Goal: Information Seeking & Learning: Find specific fact

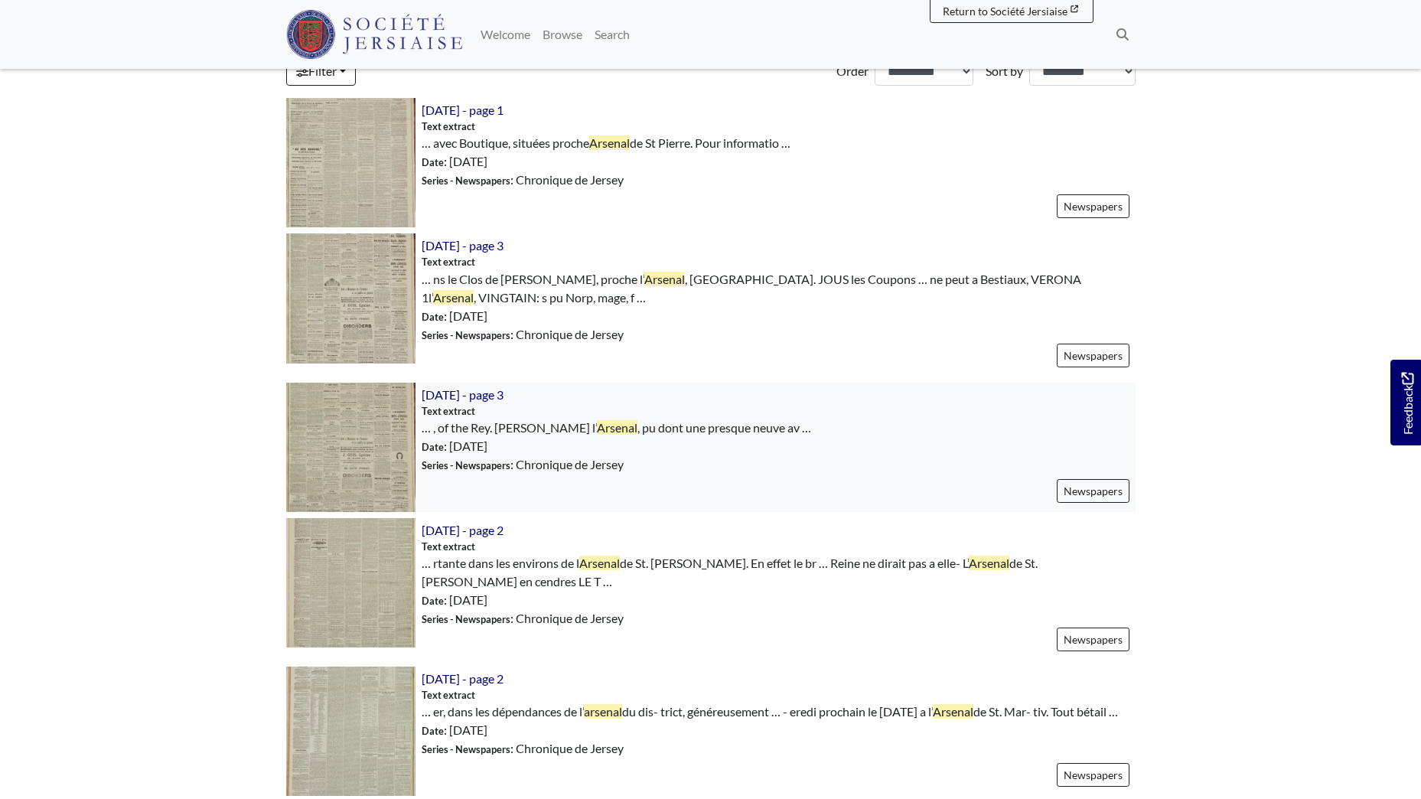
scroll to position [459, 0]
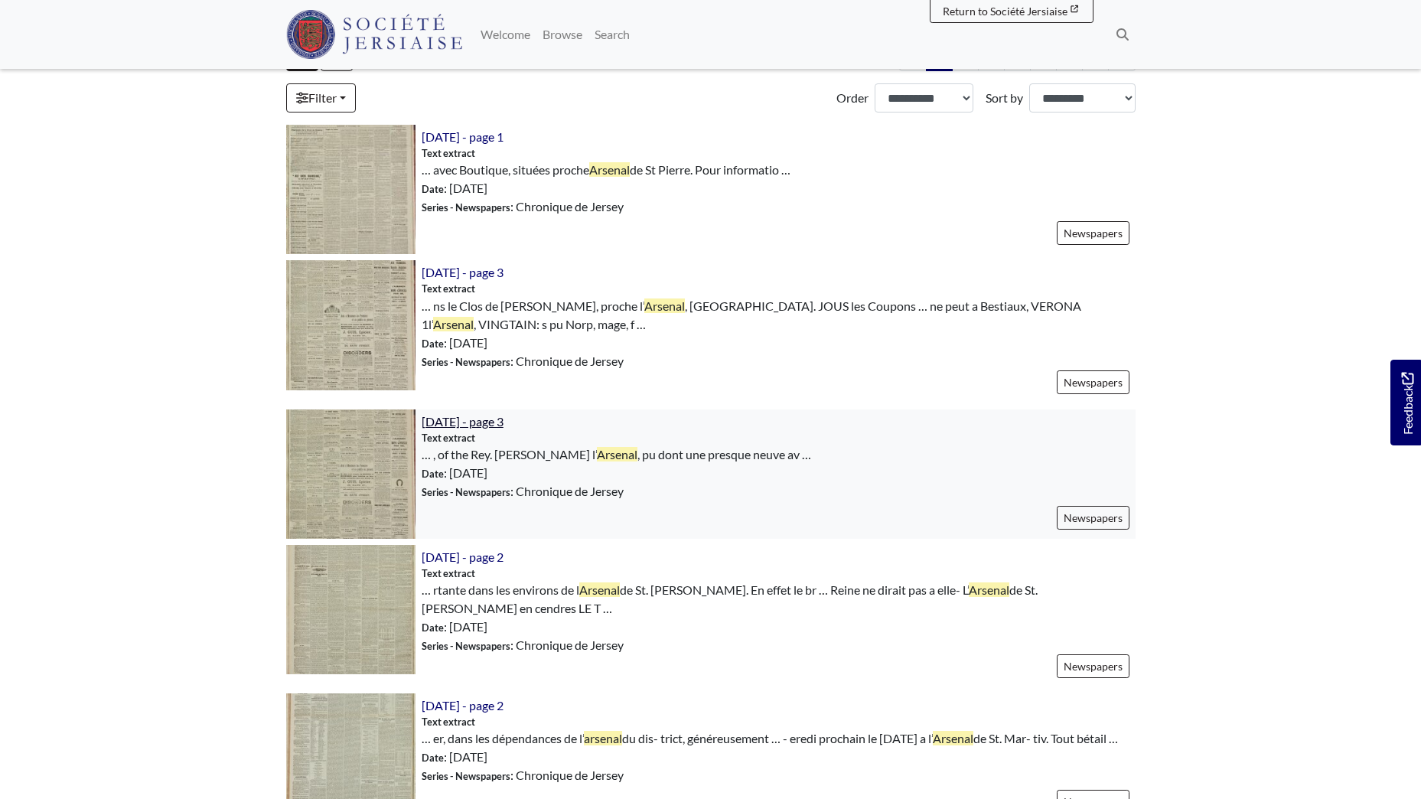
click at [504, 420] on span "21st November 1900 - page 3" at bounding box center [463, 421] width 82 height 15
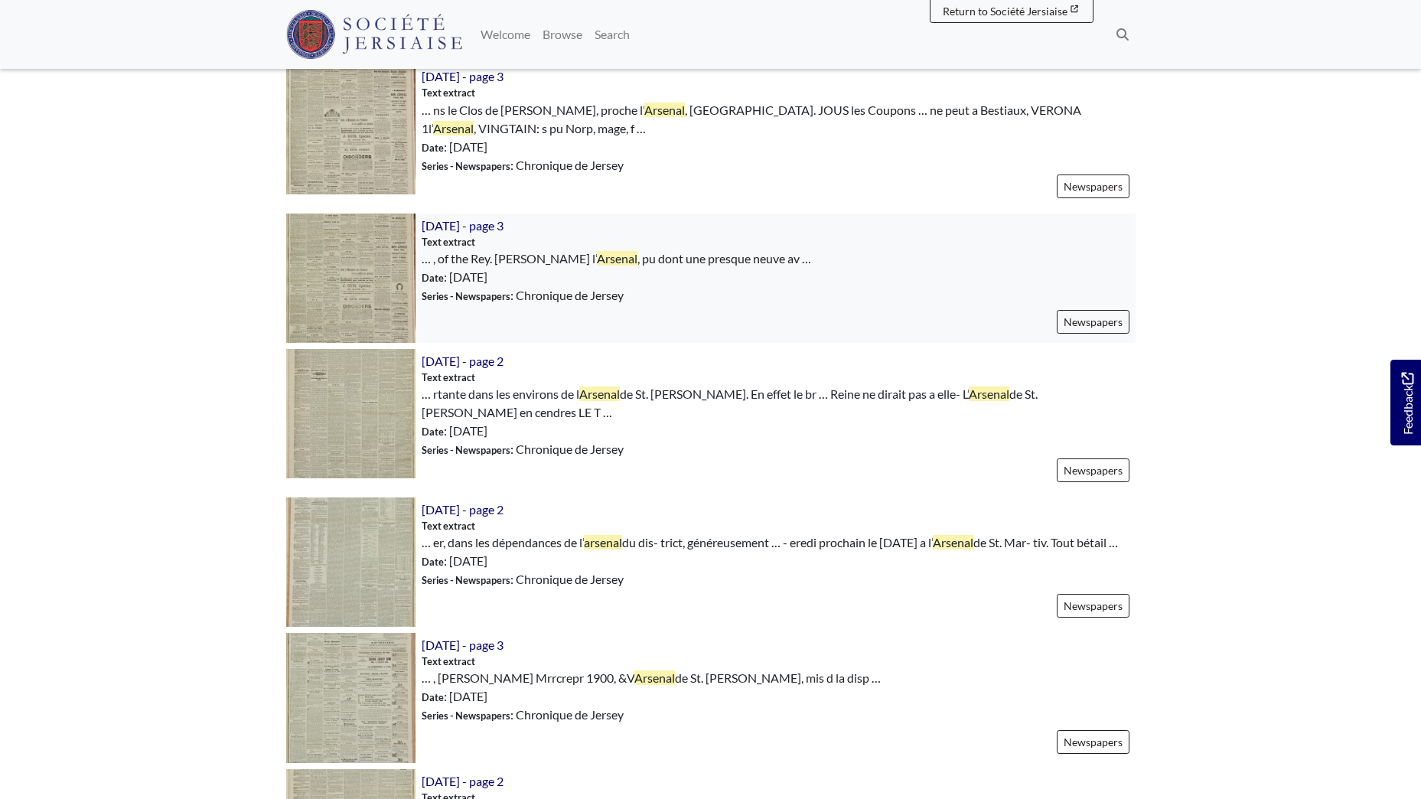
scroll to position [689, 0]
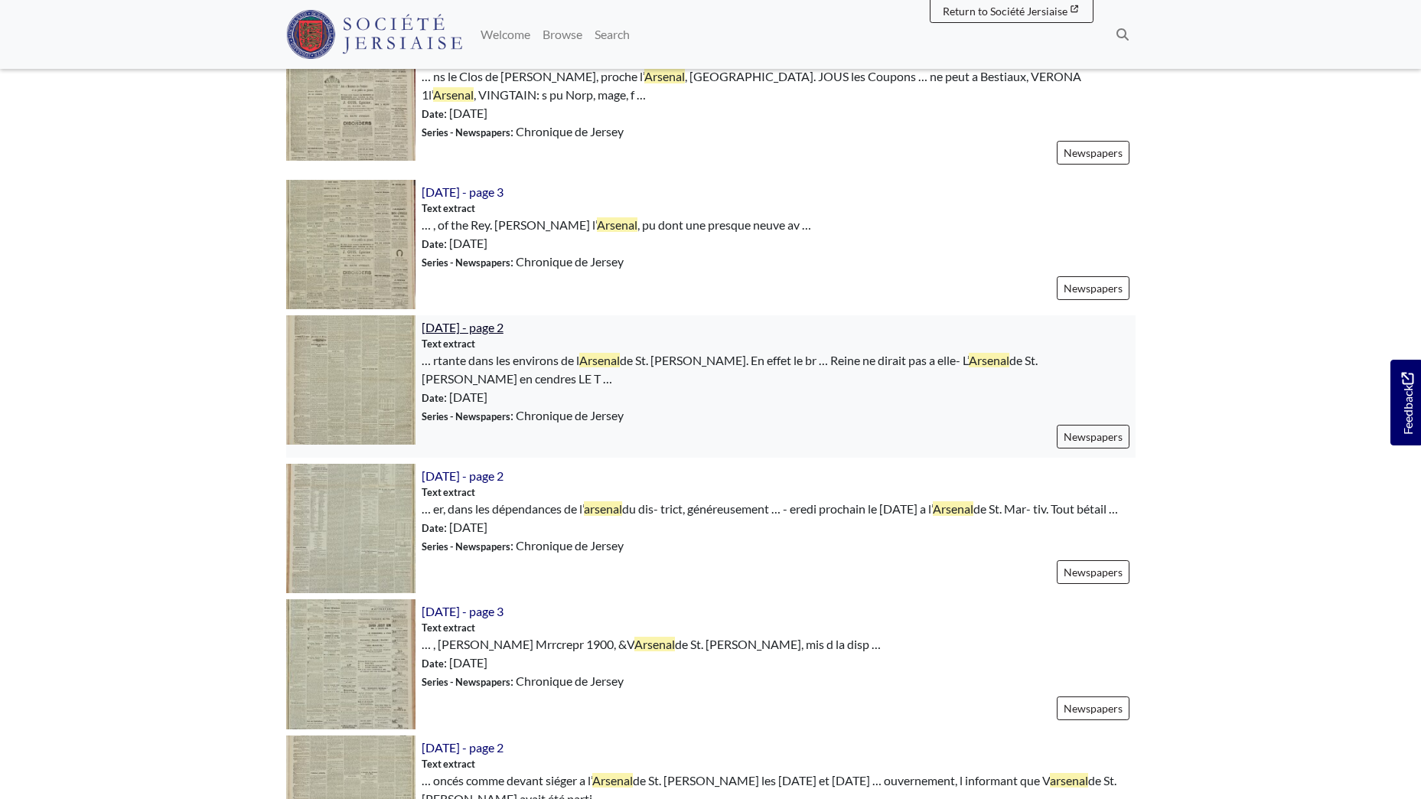
click at [504, 325] on span "24th January 1900 - page 2" at bounding box center [463, 327] width 82 height 15
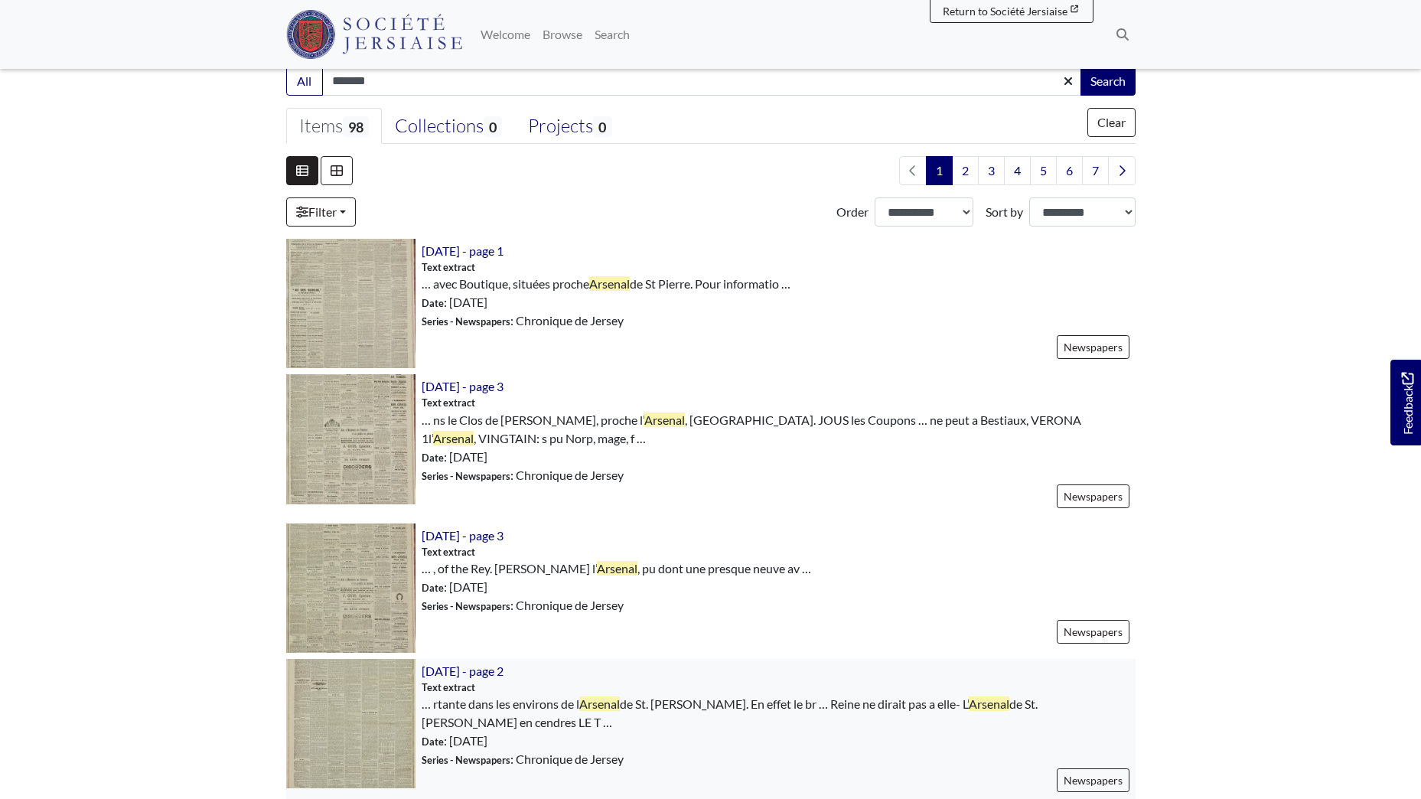
scroll to position [306, 0]
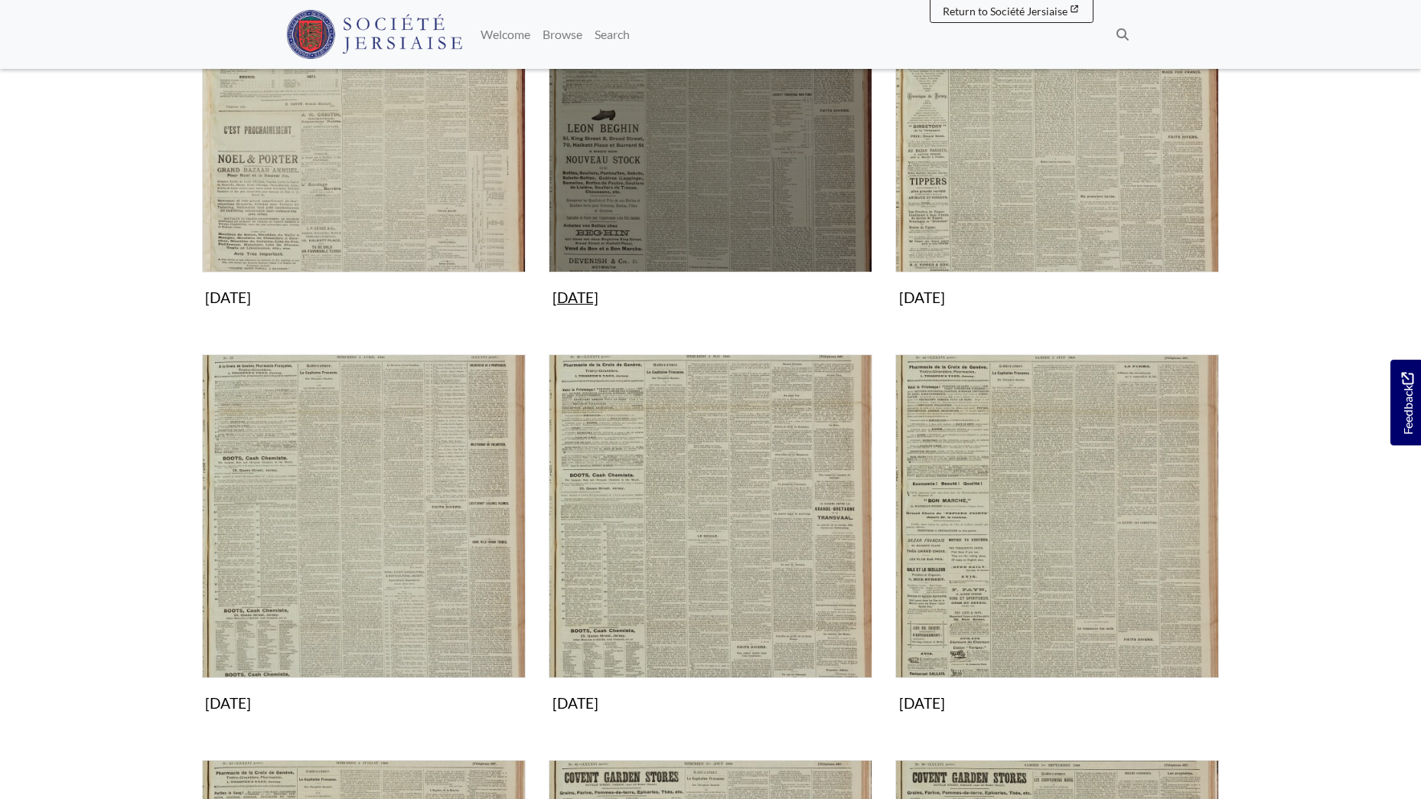
scroll to position [383, 0]
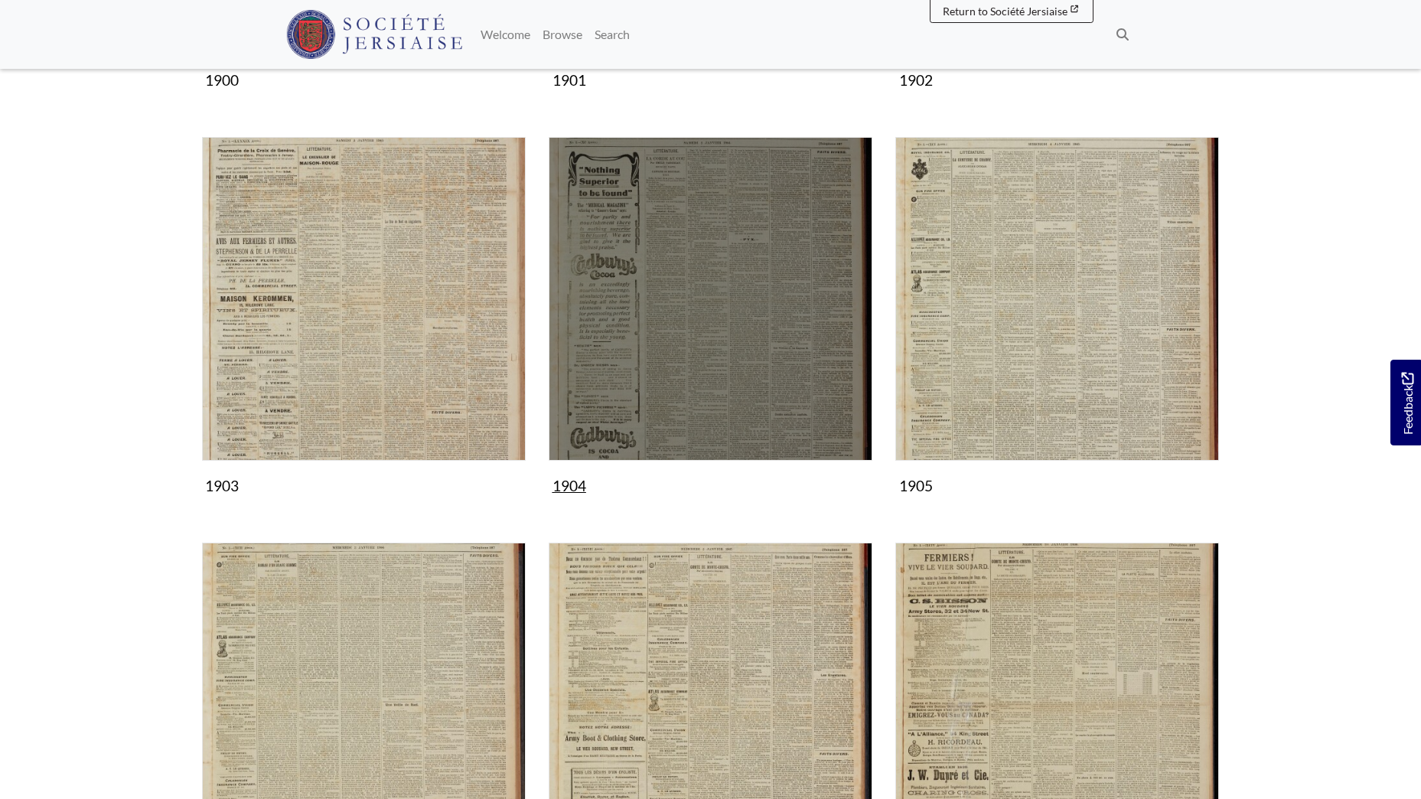
scroll to position [689, 0]
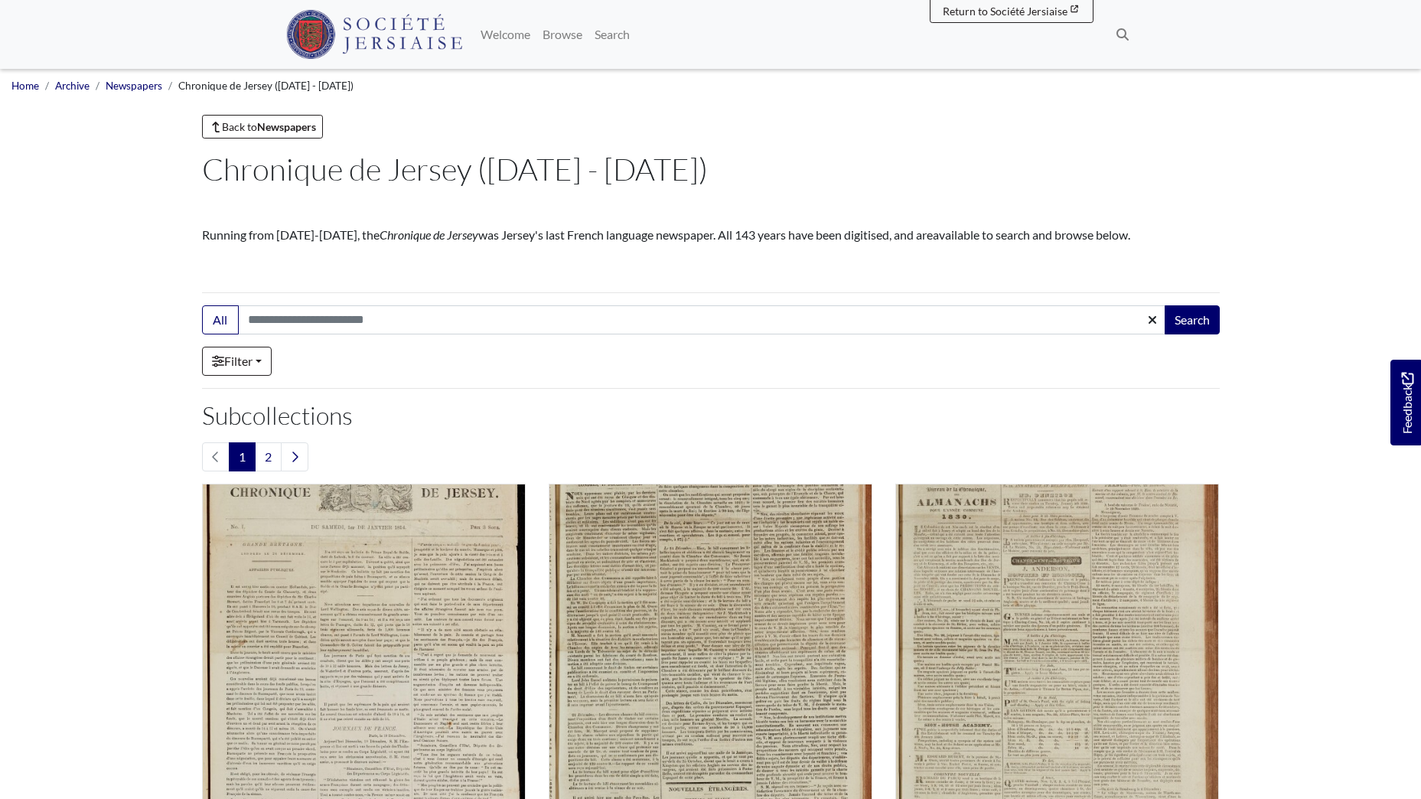
scroll to position [1431, 0]
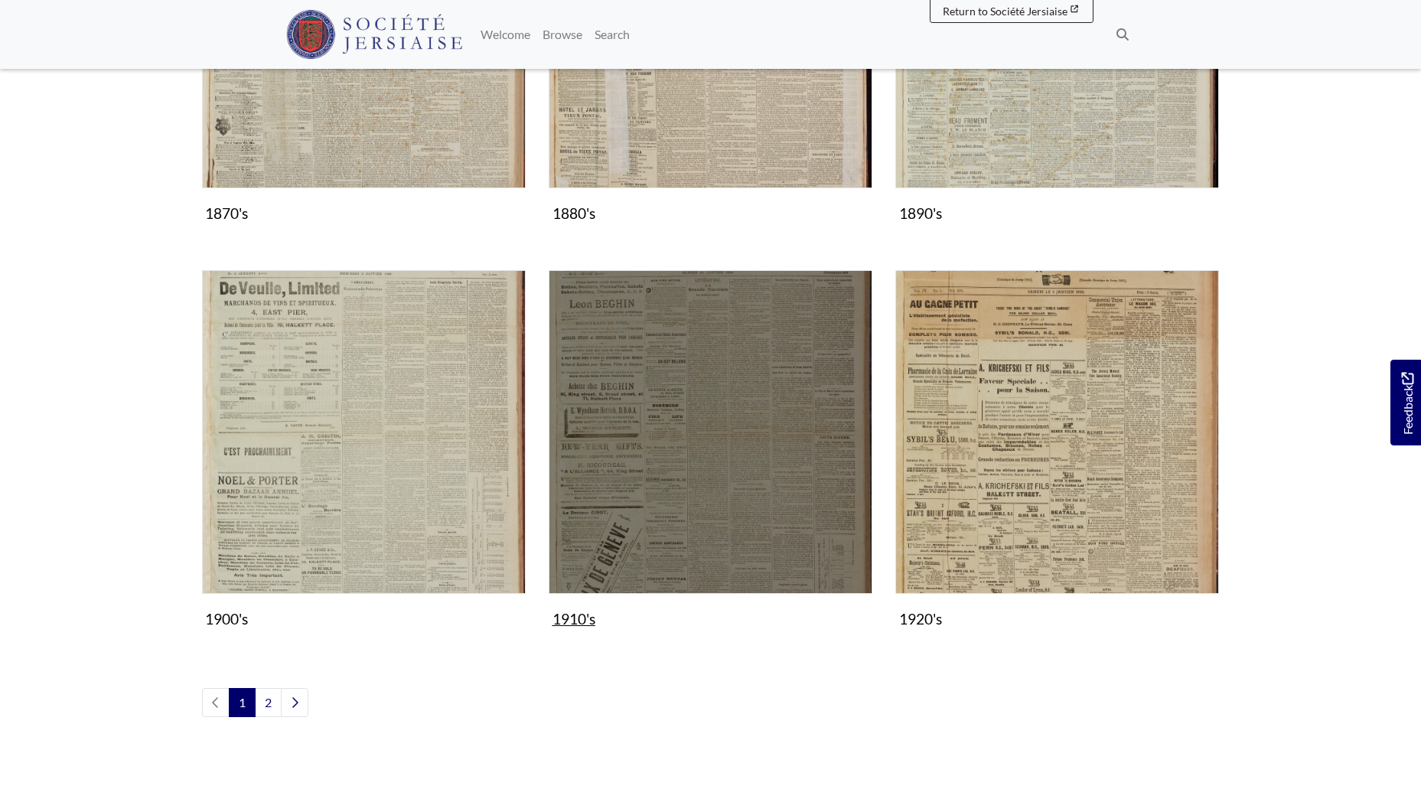
click at [688, 378] on img "Subcollection" at bounding box center [711, 432] width 324 height 324
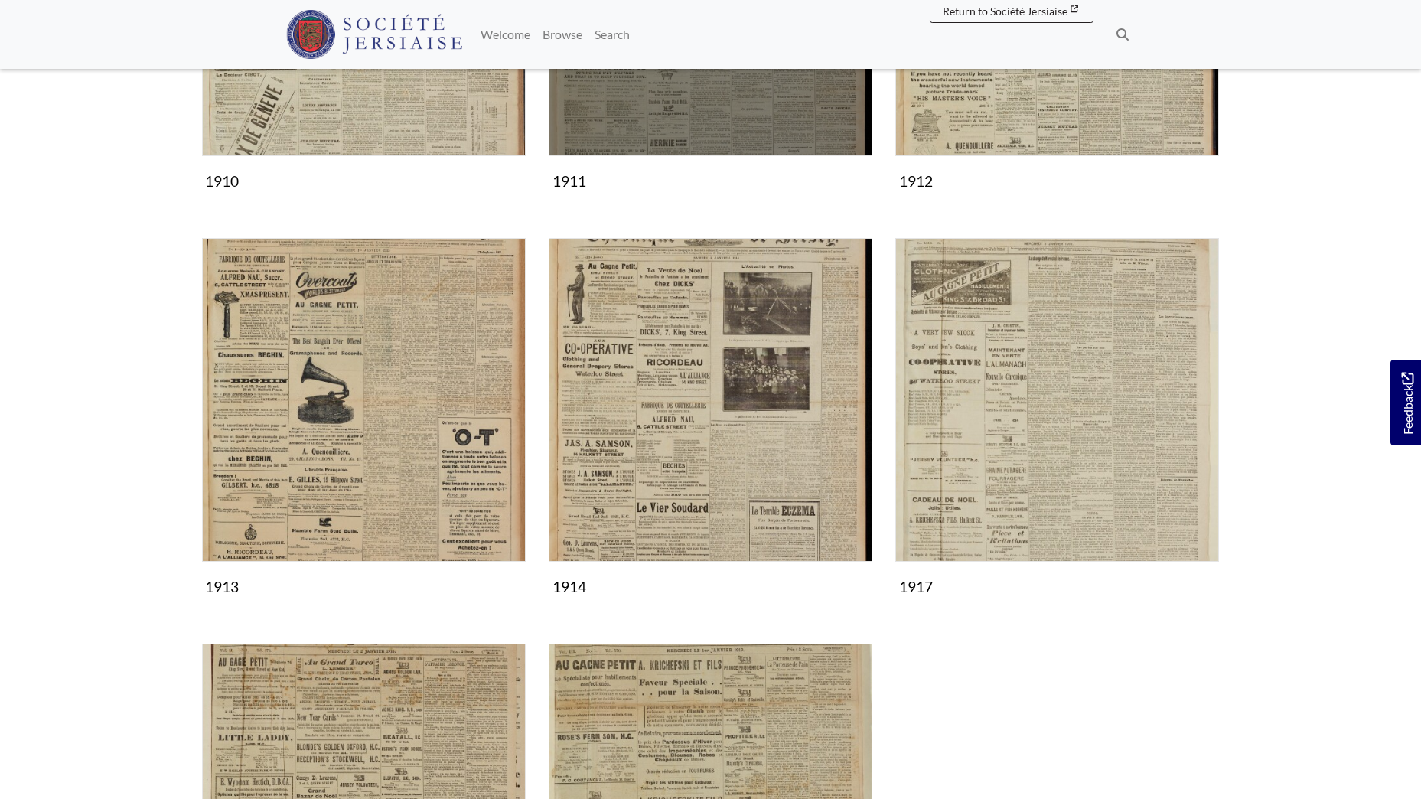
scroll to position [536, 0]
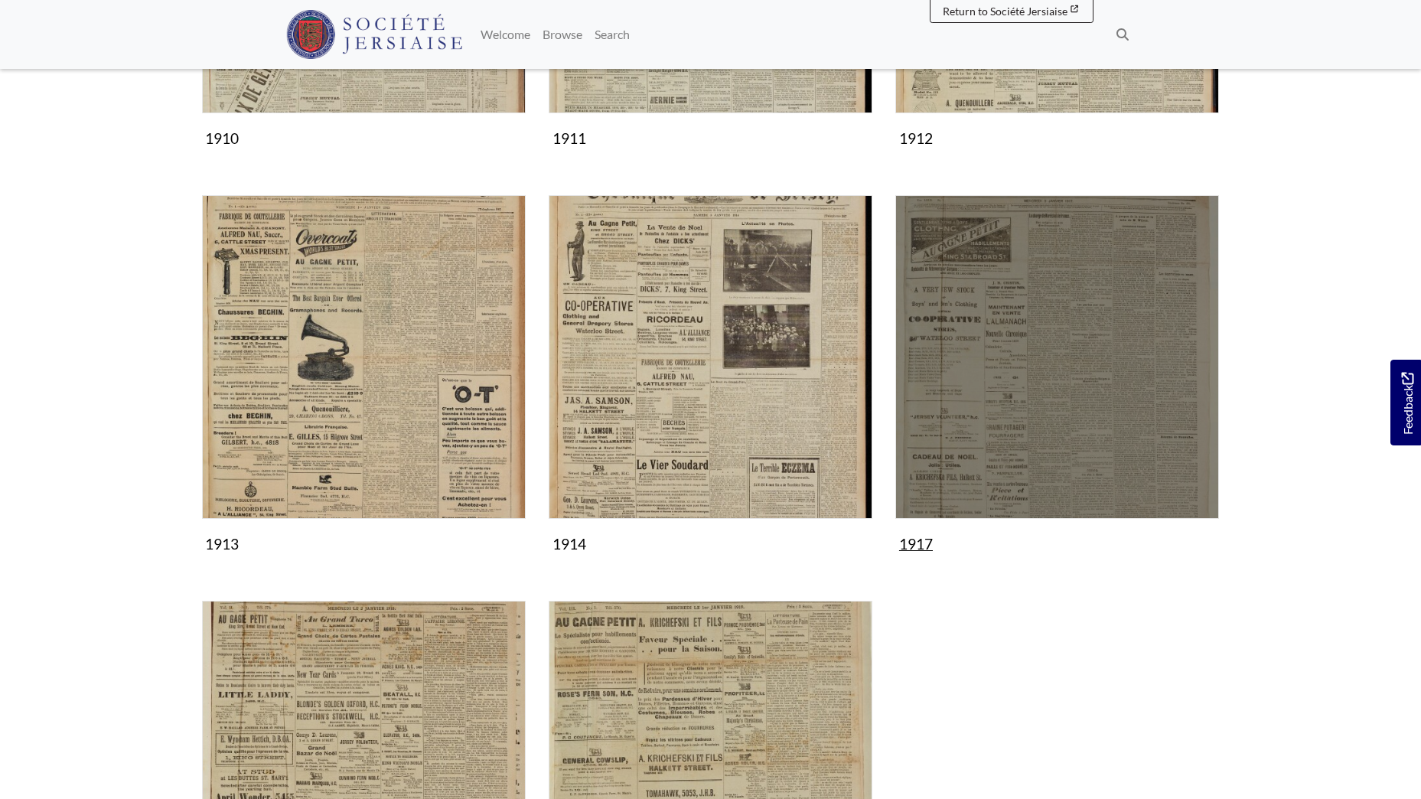
click at [980, 400] on img "Subcollection" at bounding box center [1057, 357] width 324 height 324
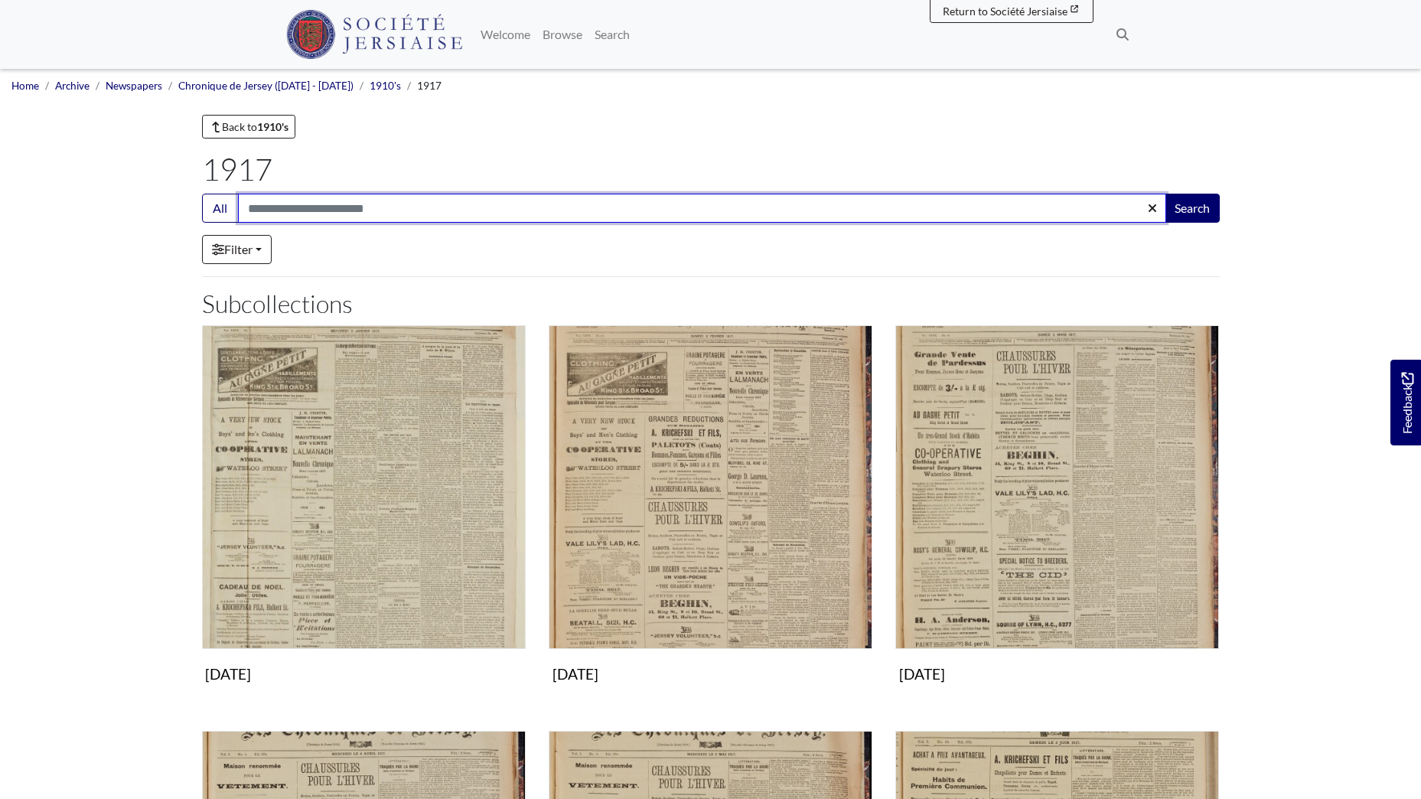
click at [403, 214] on input "Search:" at bounding box center [702, 208] width 928 height 29
type input "*******"
click at [1165, 194] on button "Search" at bounding box center [1192, 208] width 55 height 29
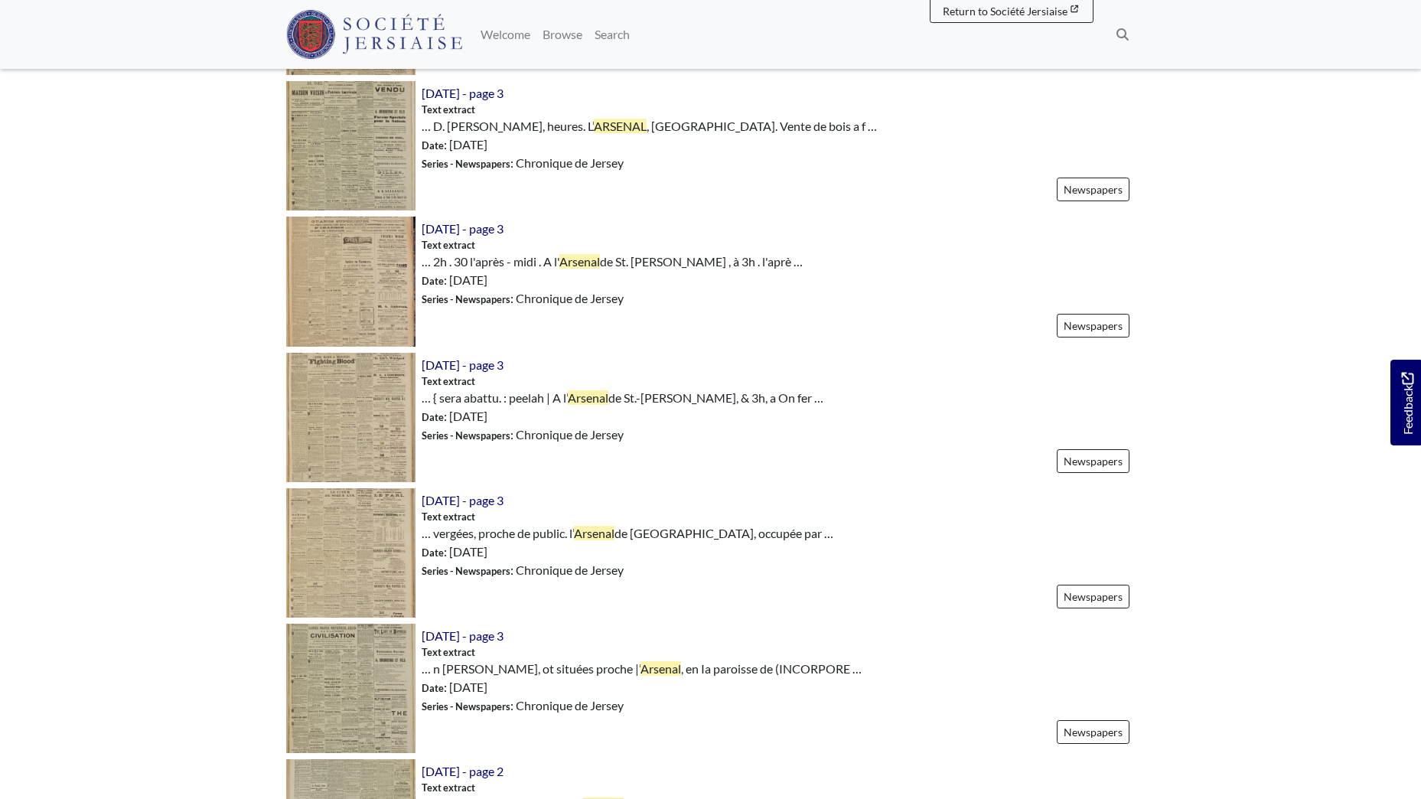
scroll to position [1148, 0]
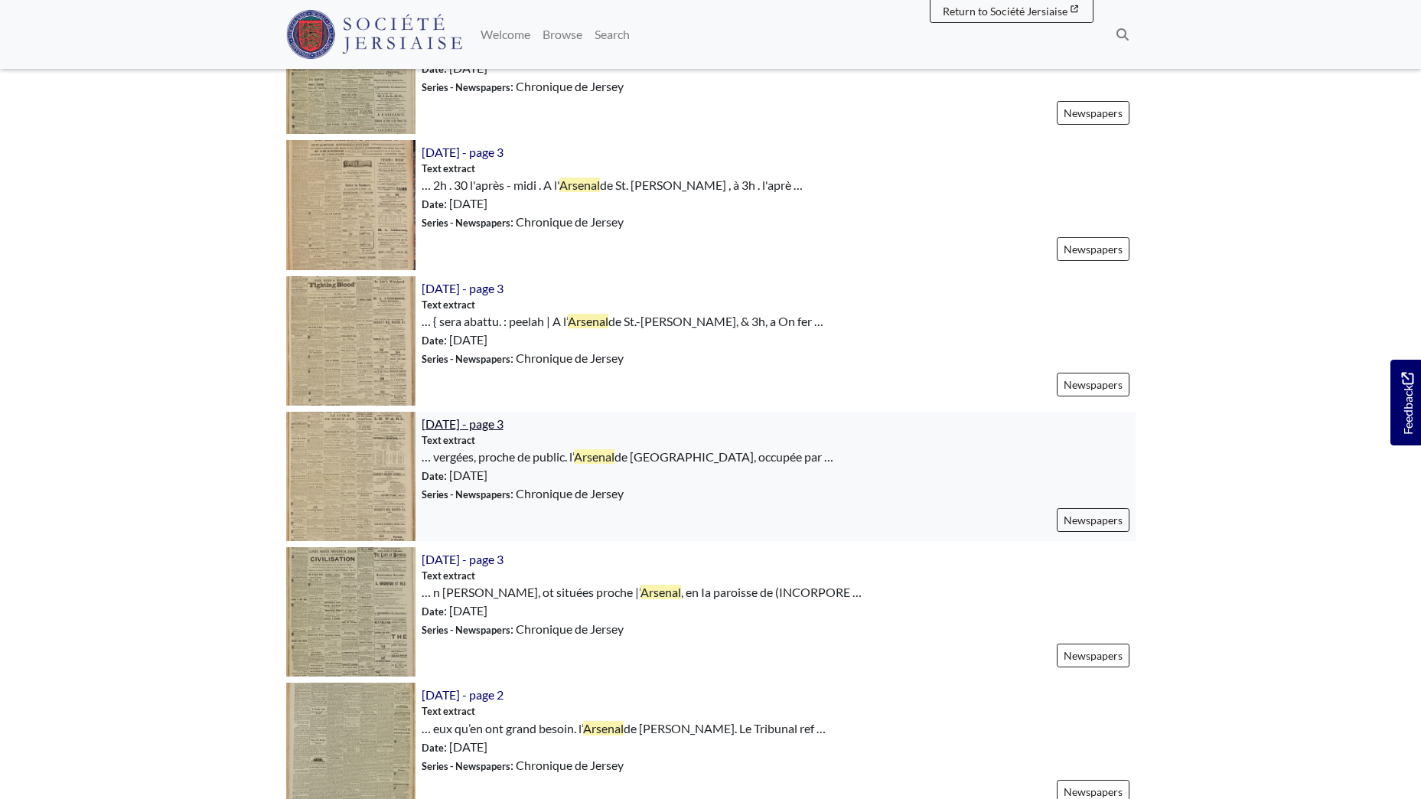
click at [495, 416] on span "[DATE] - page 3" at bounding box center [463, 423] width 82 height 15
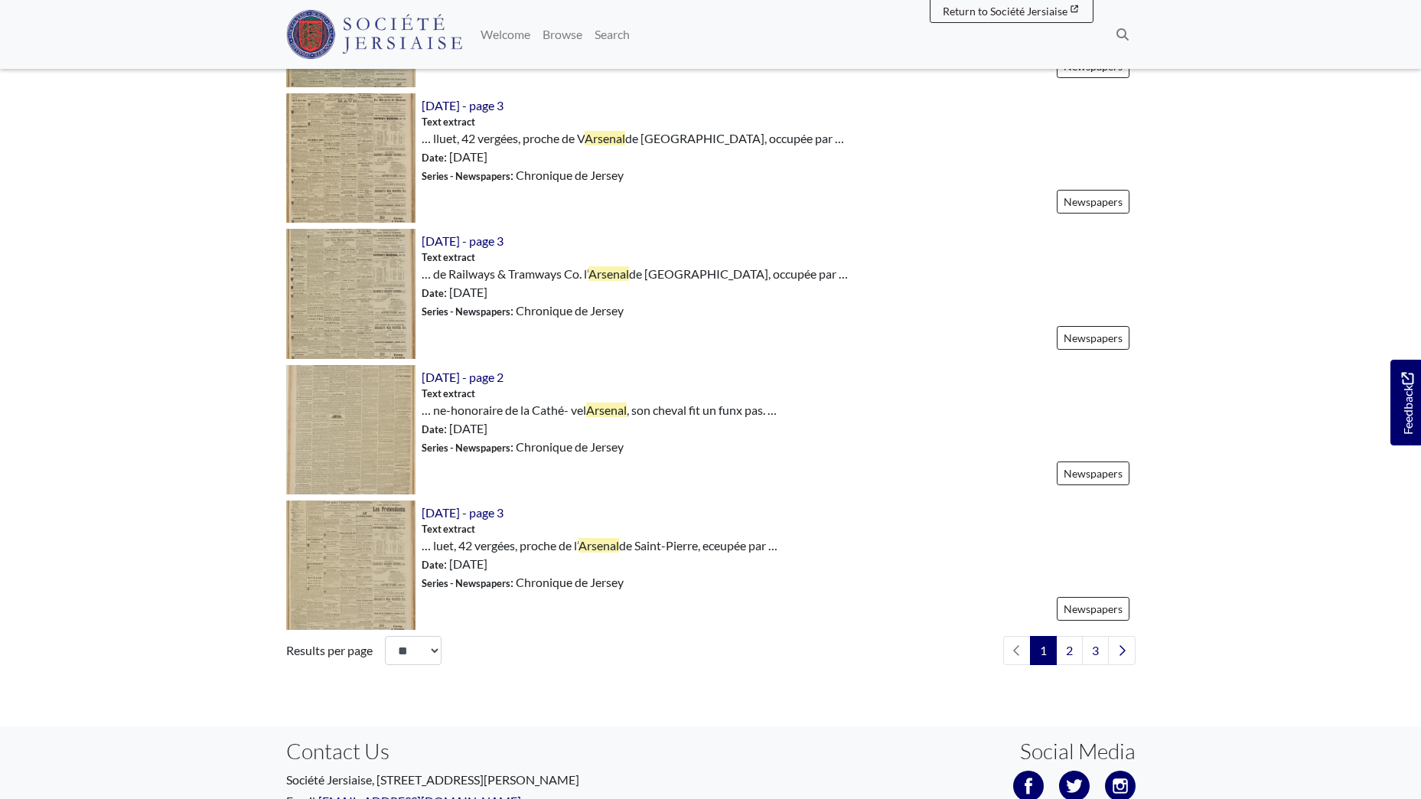
scroll to position [2067, 0]
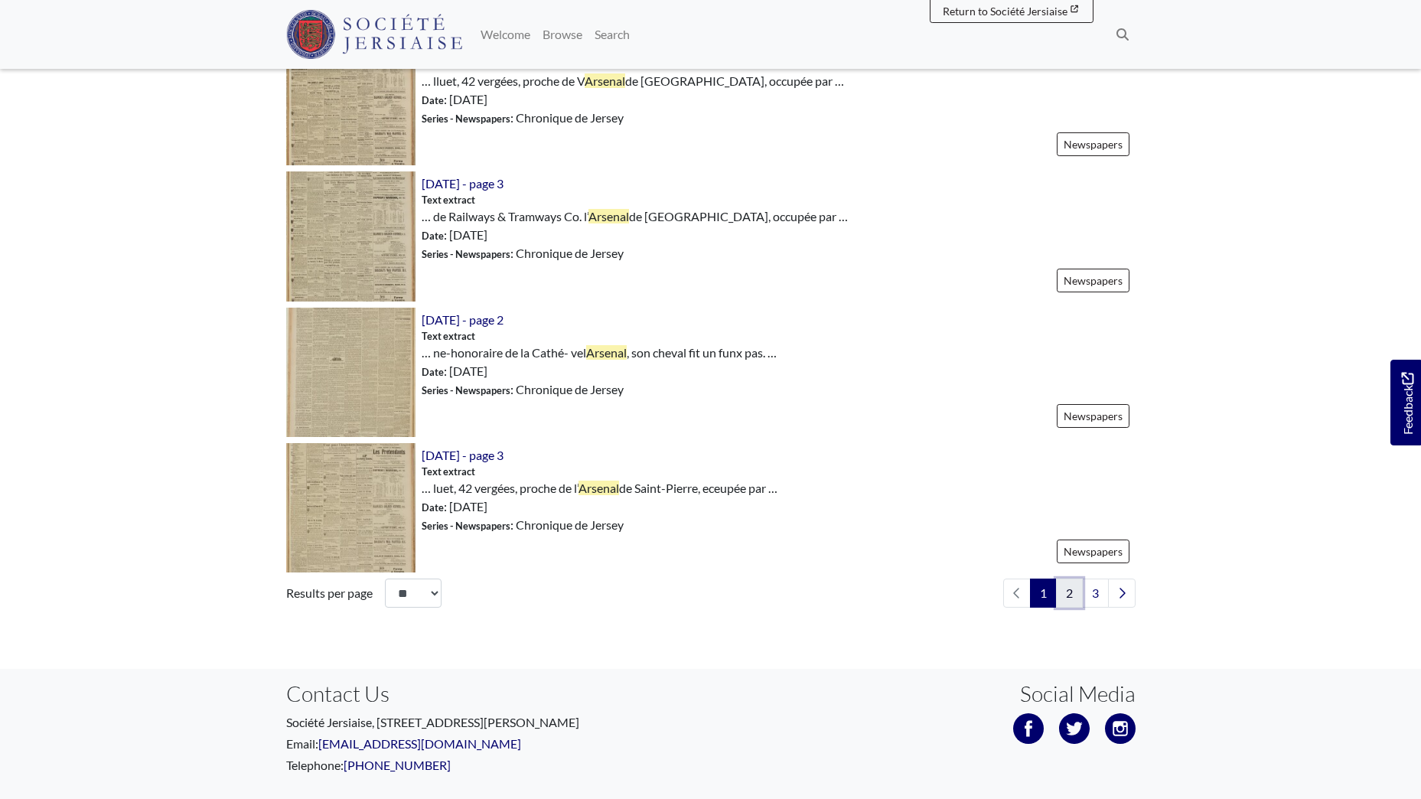
click at [1073, 579] on link "2" at bounding box center [1069, 593] width 27 height 29
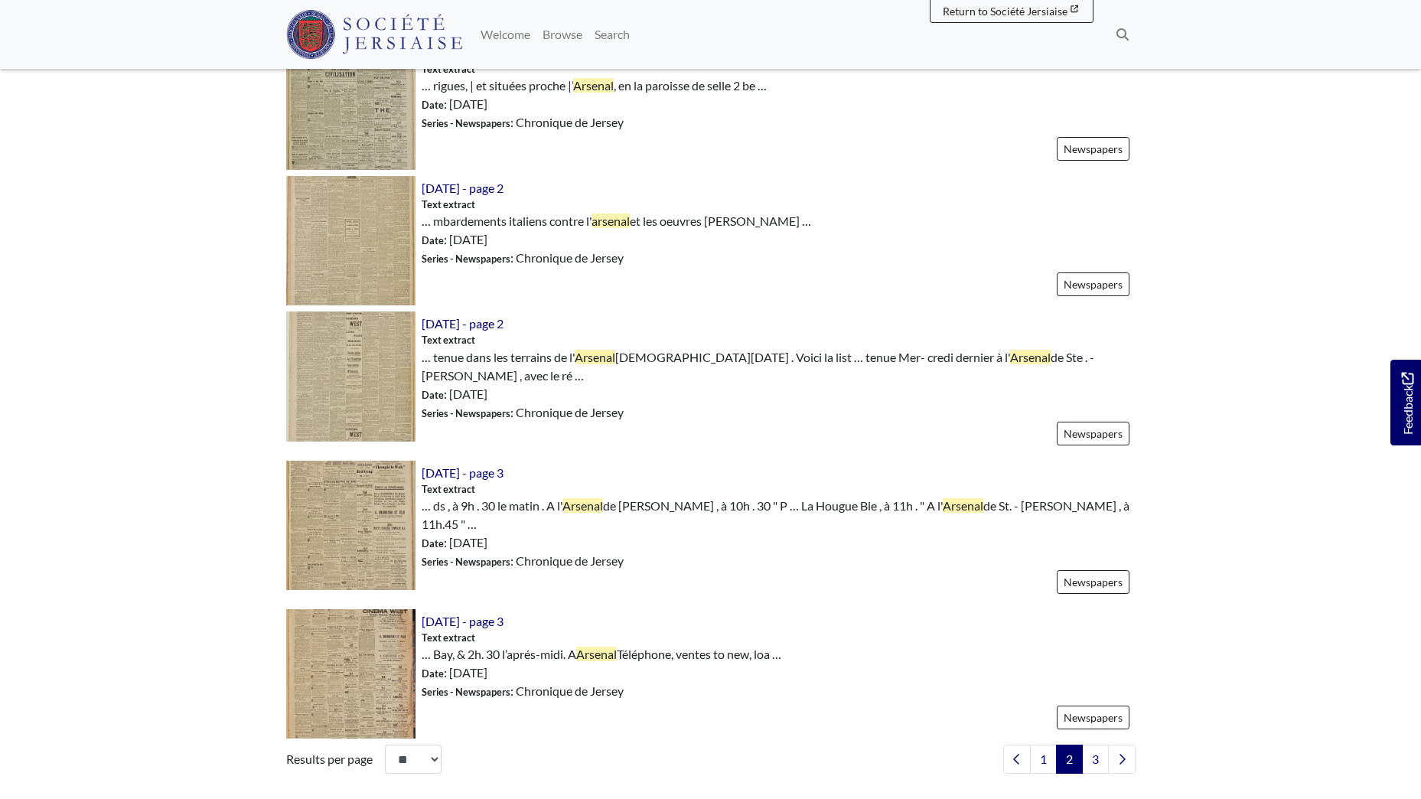
scroll to position [1990, 0]
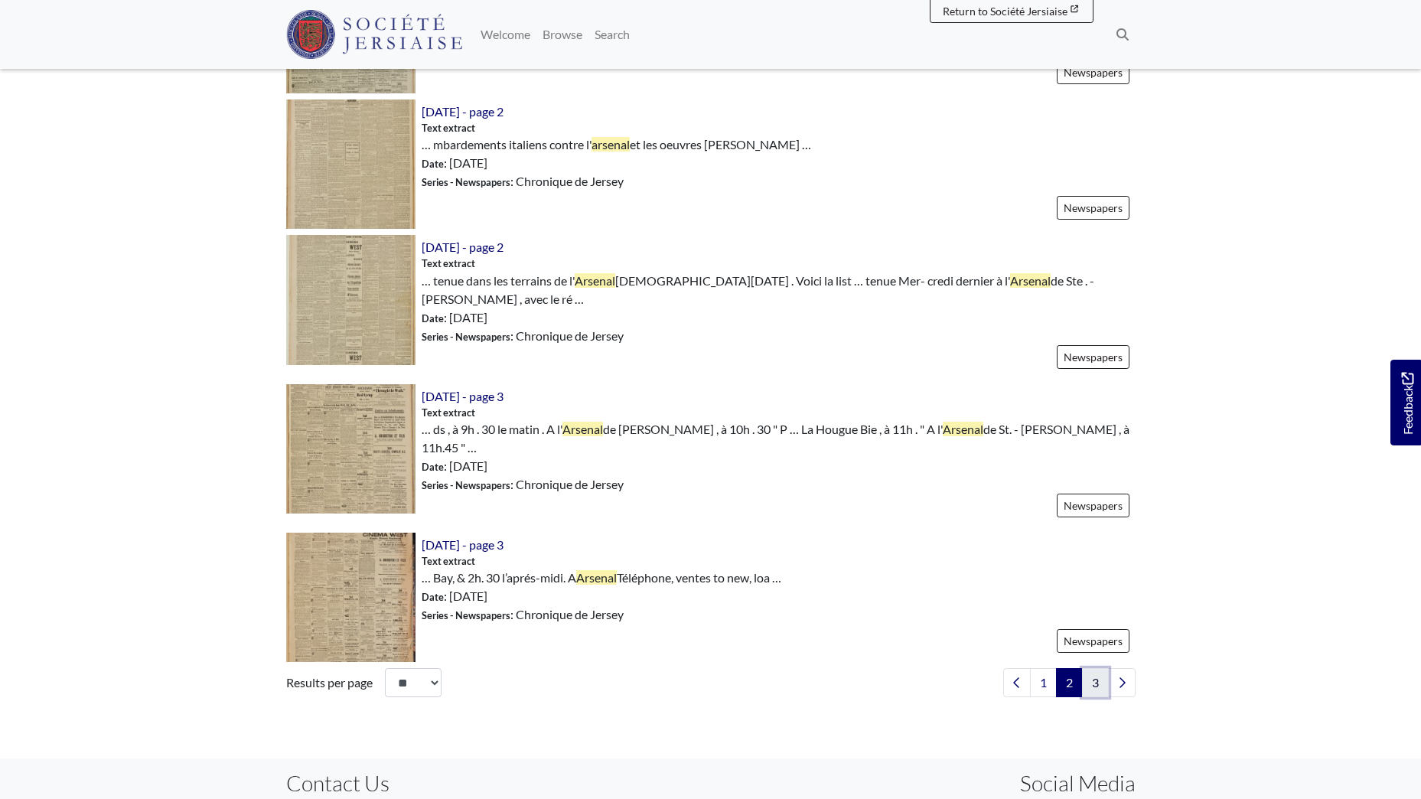
click at [1094, 668] on link "3" at bounding box center [1095, 682] width 27 height 29
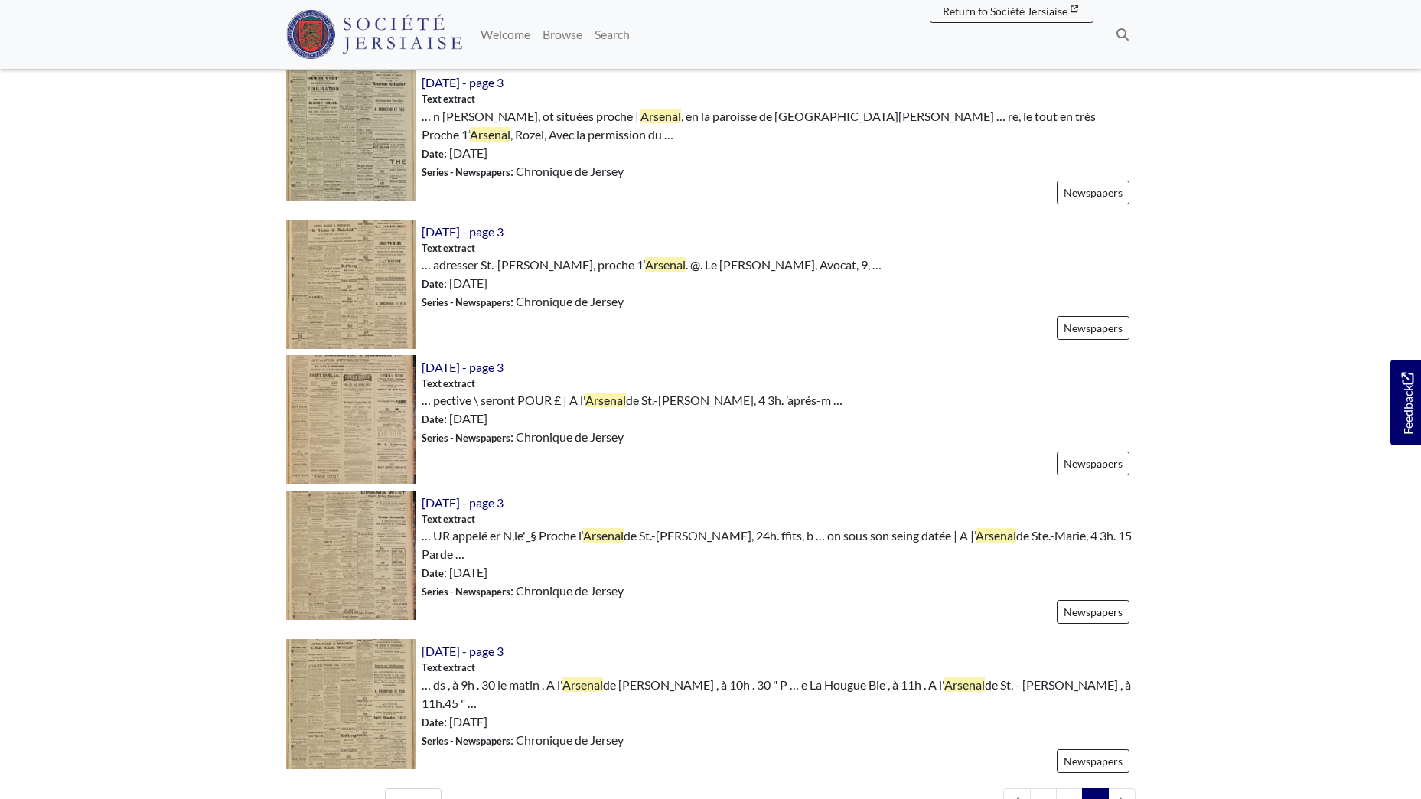
scroll to position [1837, 0]
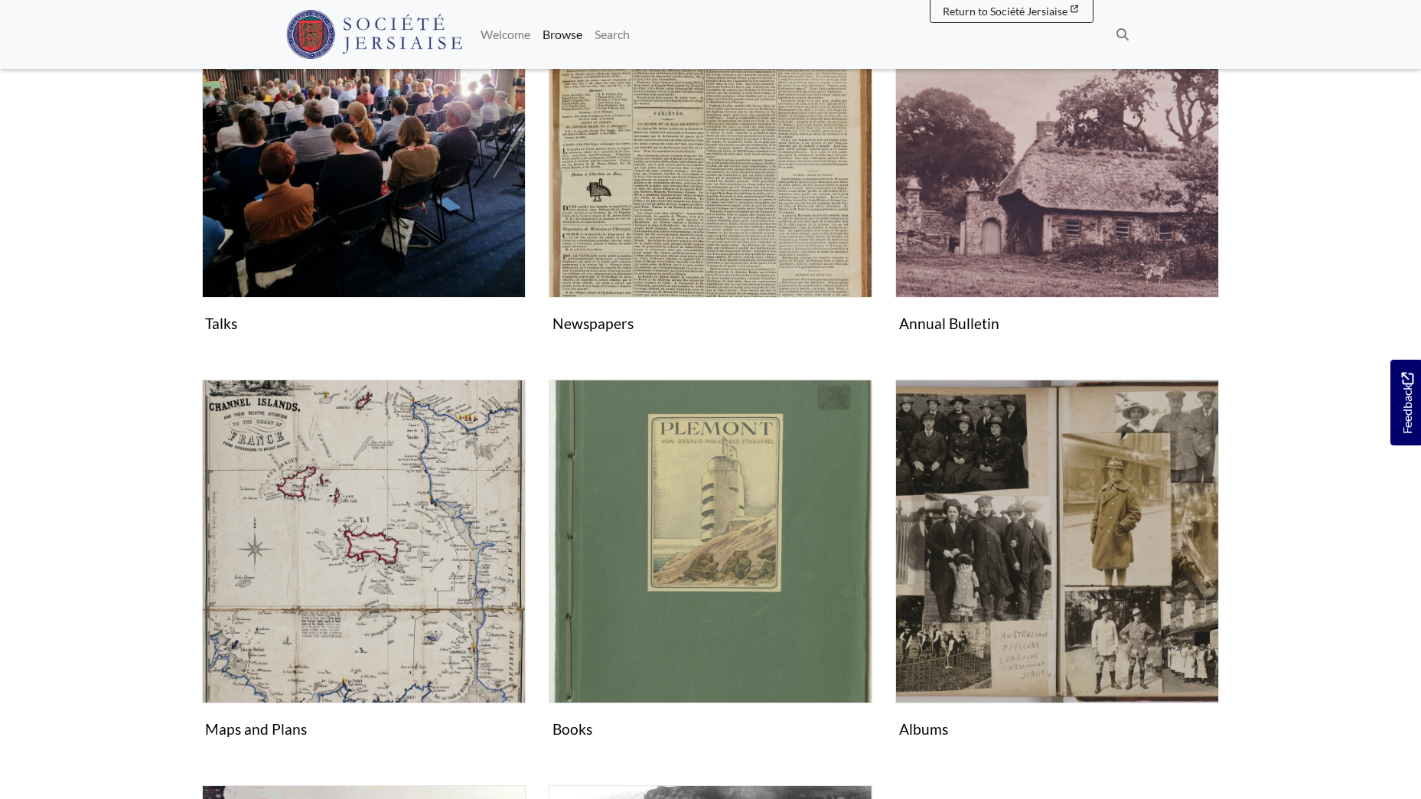
scroll to position [383, 0]
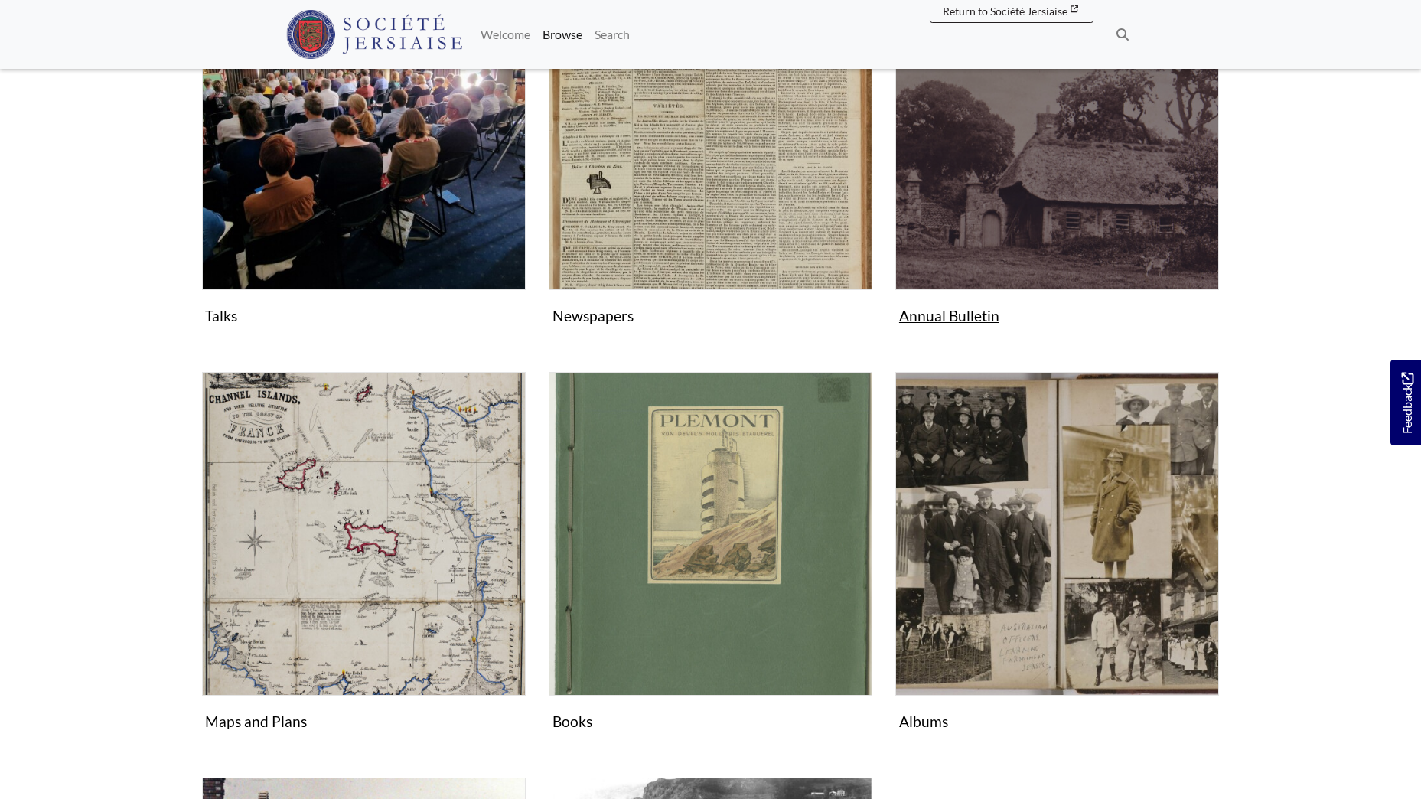
click at [1047, 209] on img "Subcollection" at bounding box center [1057, 128] width 324 height 324
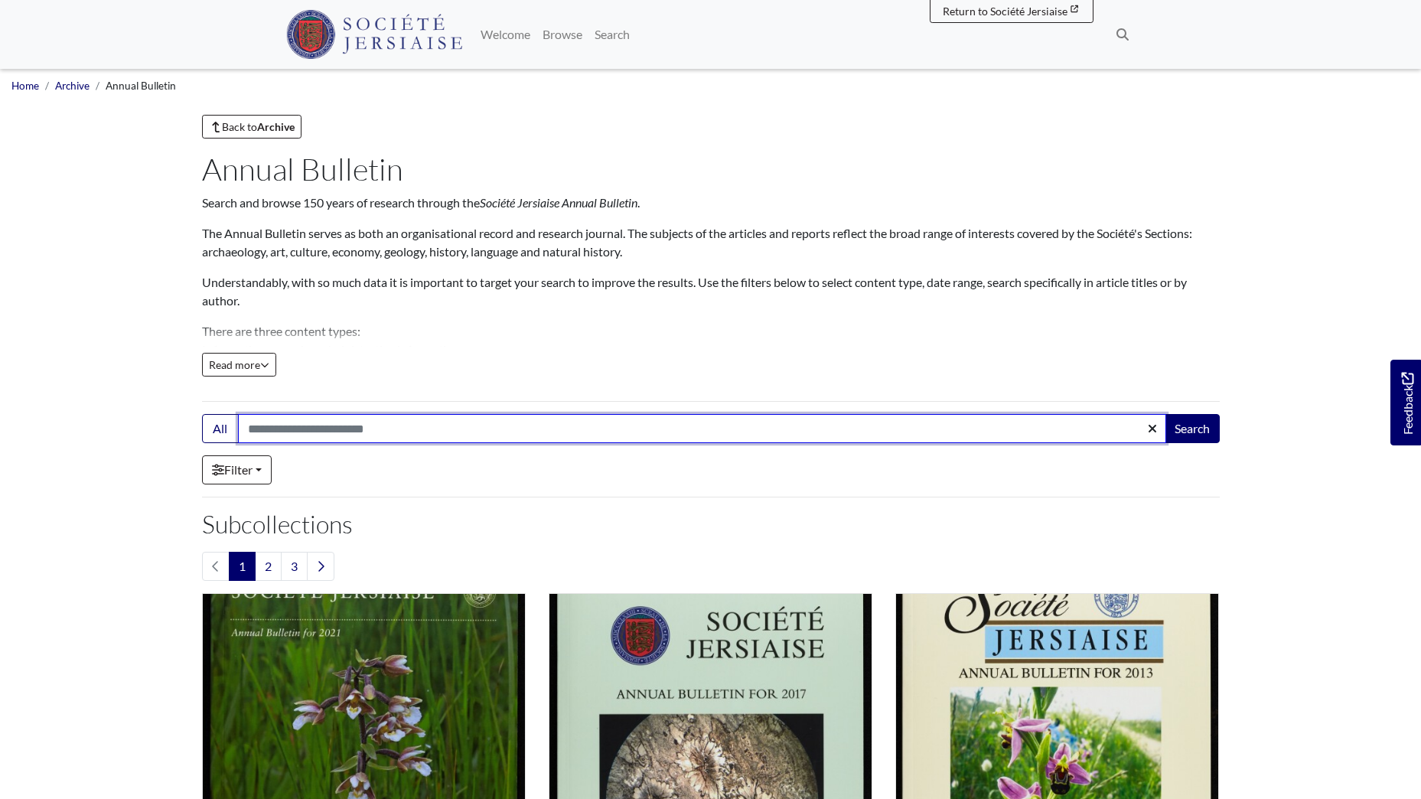
click at [352, 432] on input "Search:" at bounding box center [702, 428] width 928 height 29
type input "*******"
click at [1165, 414] on button "Search" at bounding box center [1192, 428] width 55 height 29
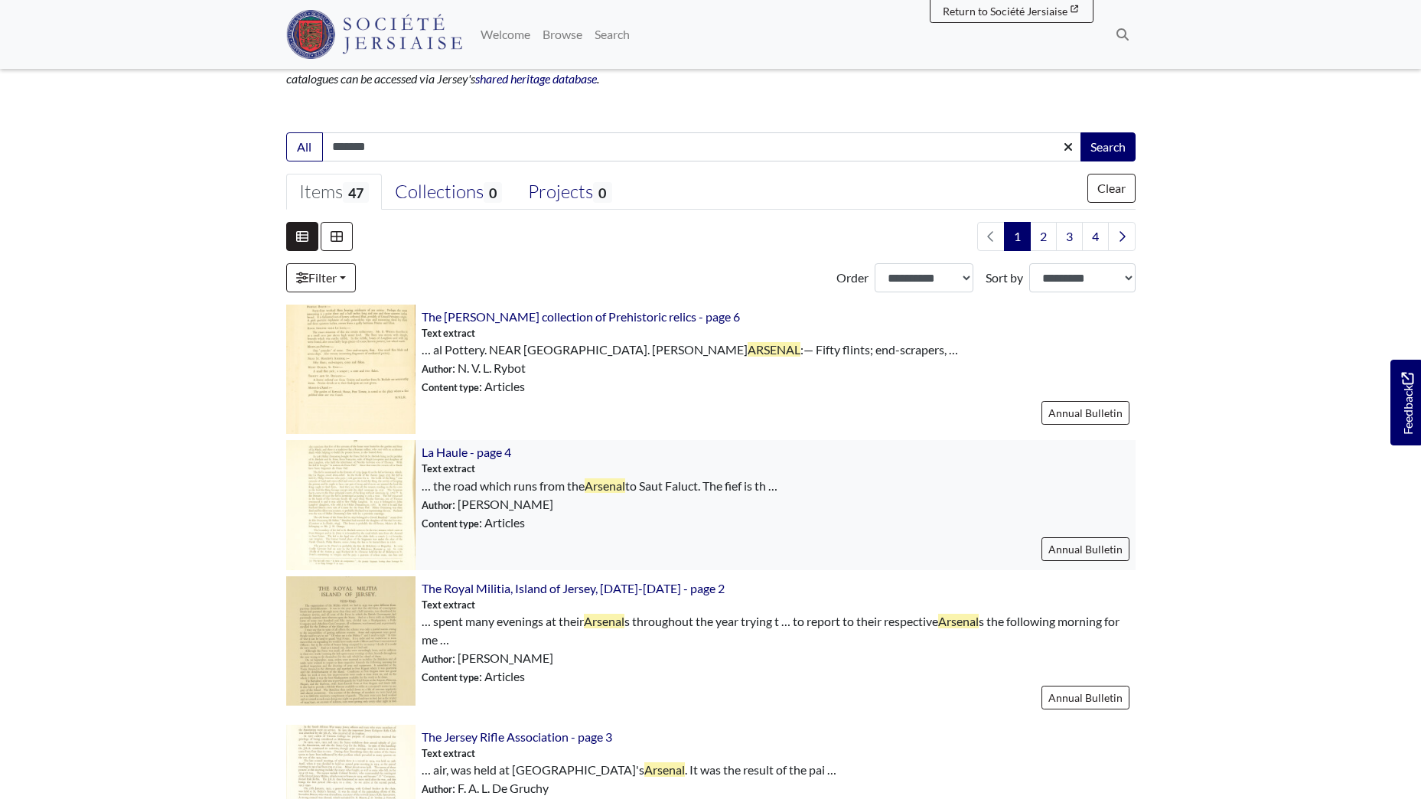
scroll to position [306, 0]
